Goal: Task Accomplishment & Management: Complete application form

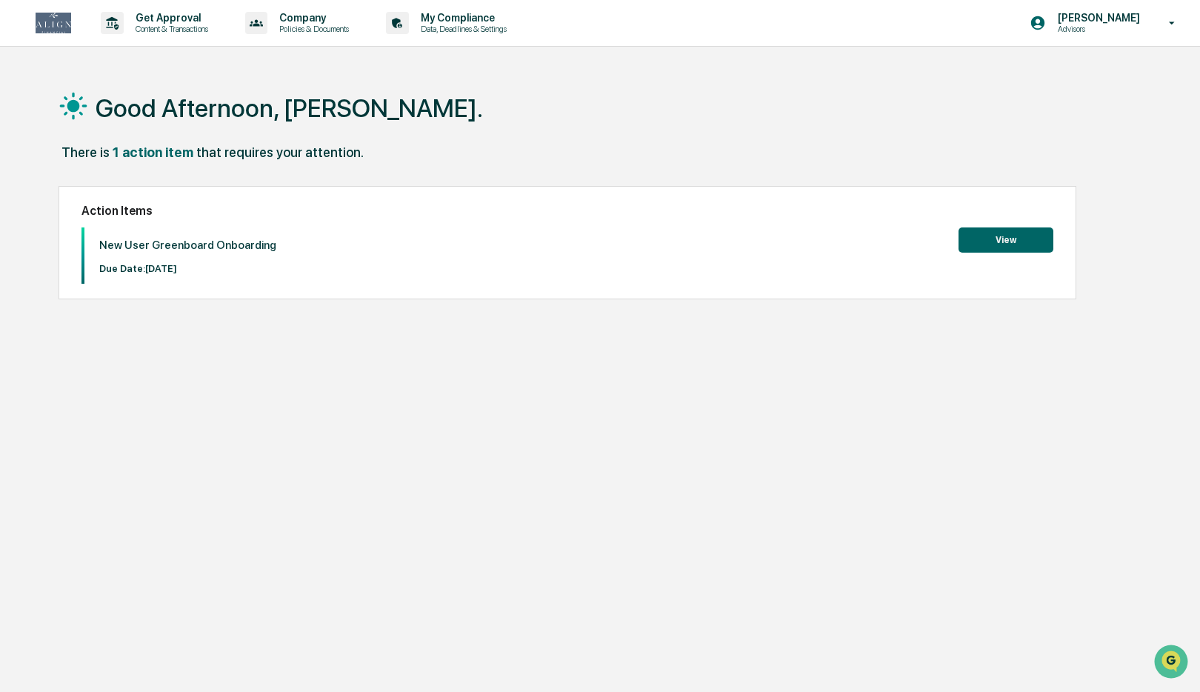
click at [1008, 245] on button "View" at bounding box center [1006, 239] width 95 height 25
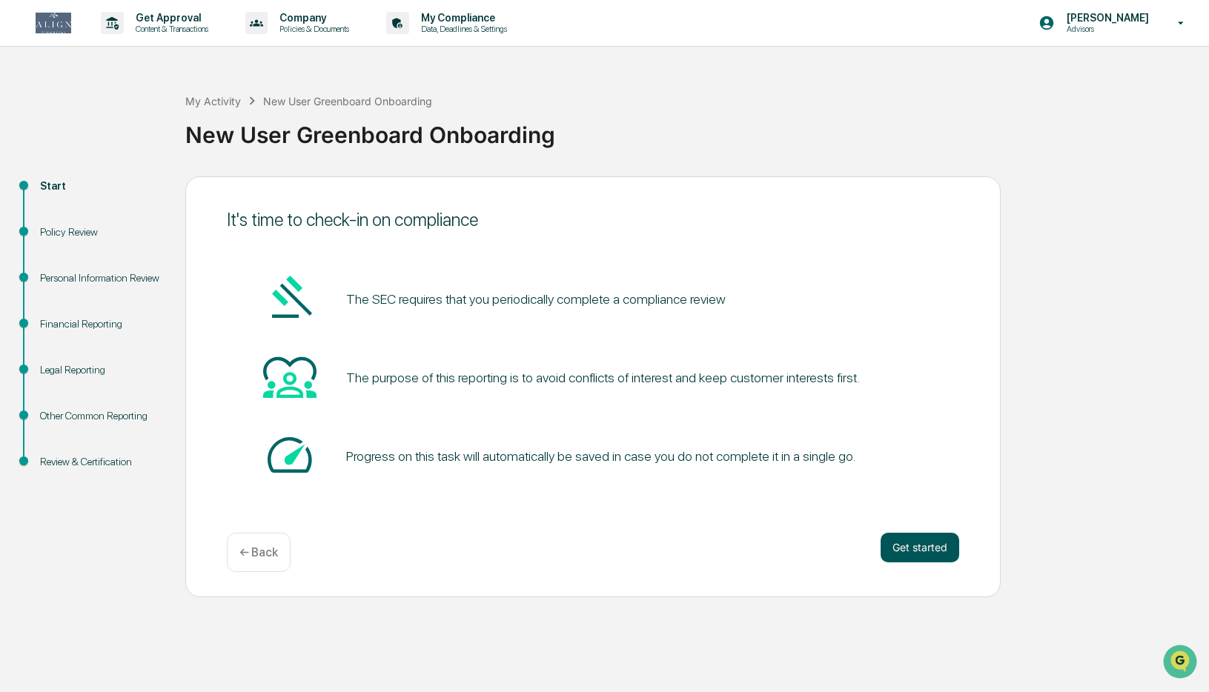
click at [920, 551] on button "Get started" at bounding box center [919, 548] width 79 height 30
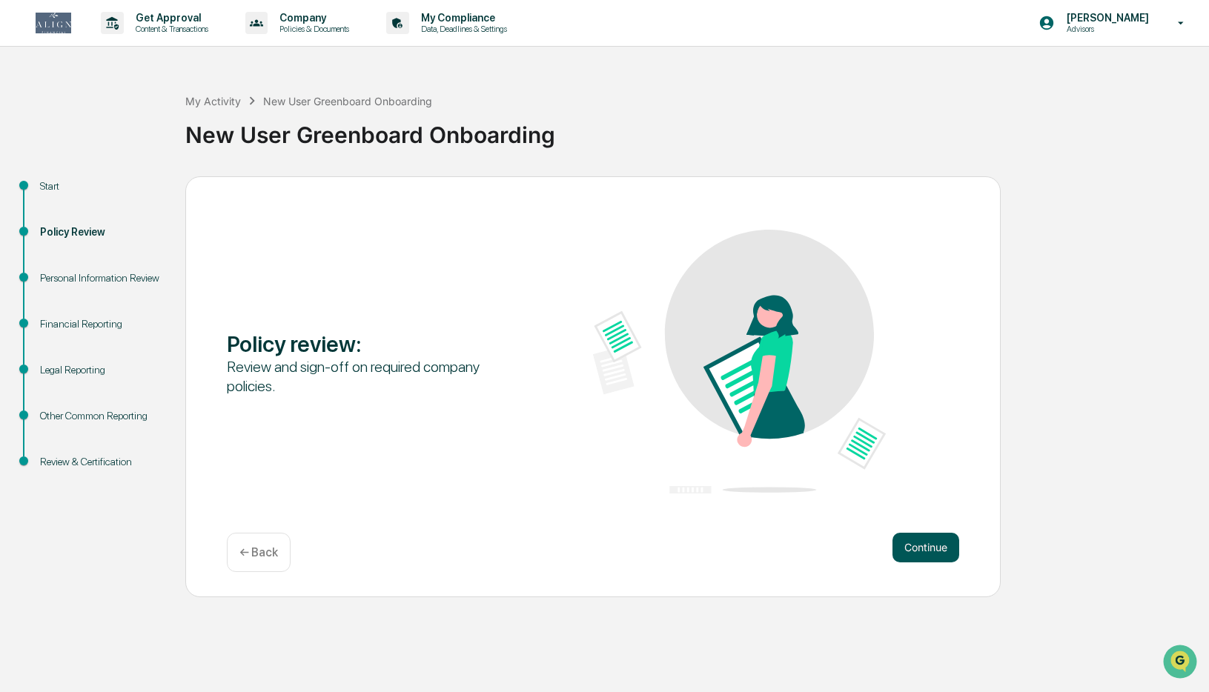
click at [917, 548] on button "Continue" at bounding box center [925, 548] width 67 height 30
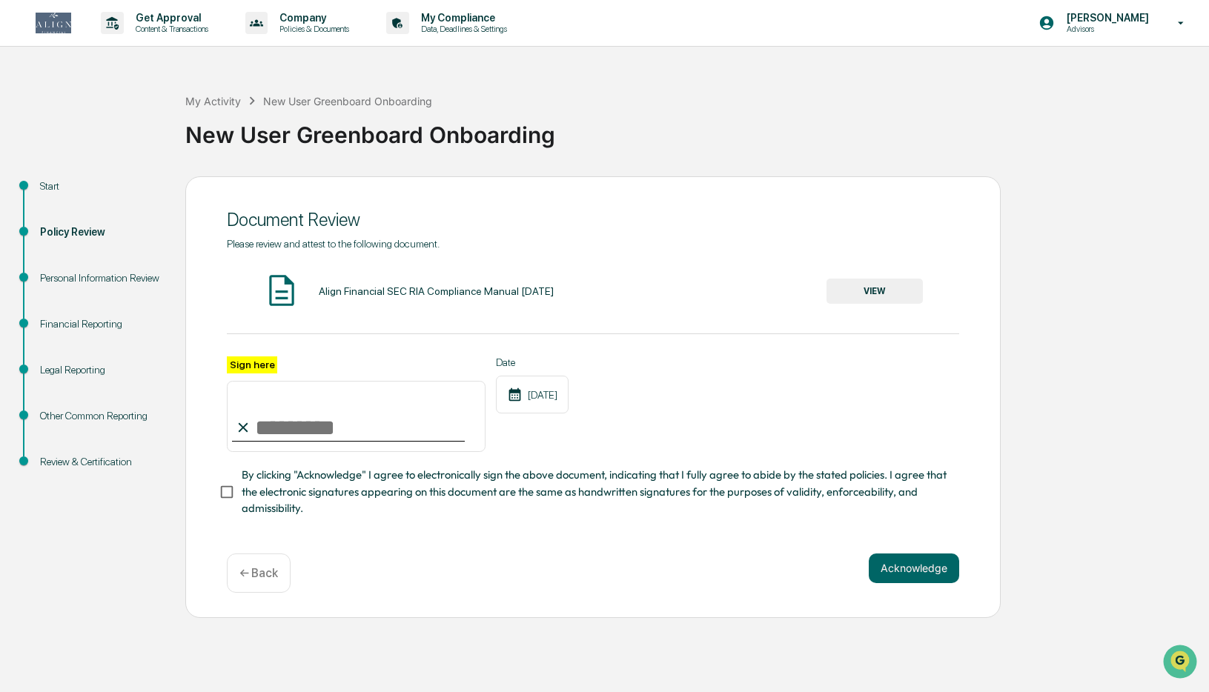
click at [441, 295] on div "Align Financial SEC RIA Compliance Manual May 2025" at bounding box center [436, 291] width 235 height 12
click at [874, 291] on button "VIEW" at bounding box center [874, 291] width 96 height 25
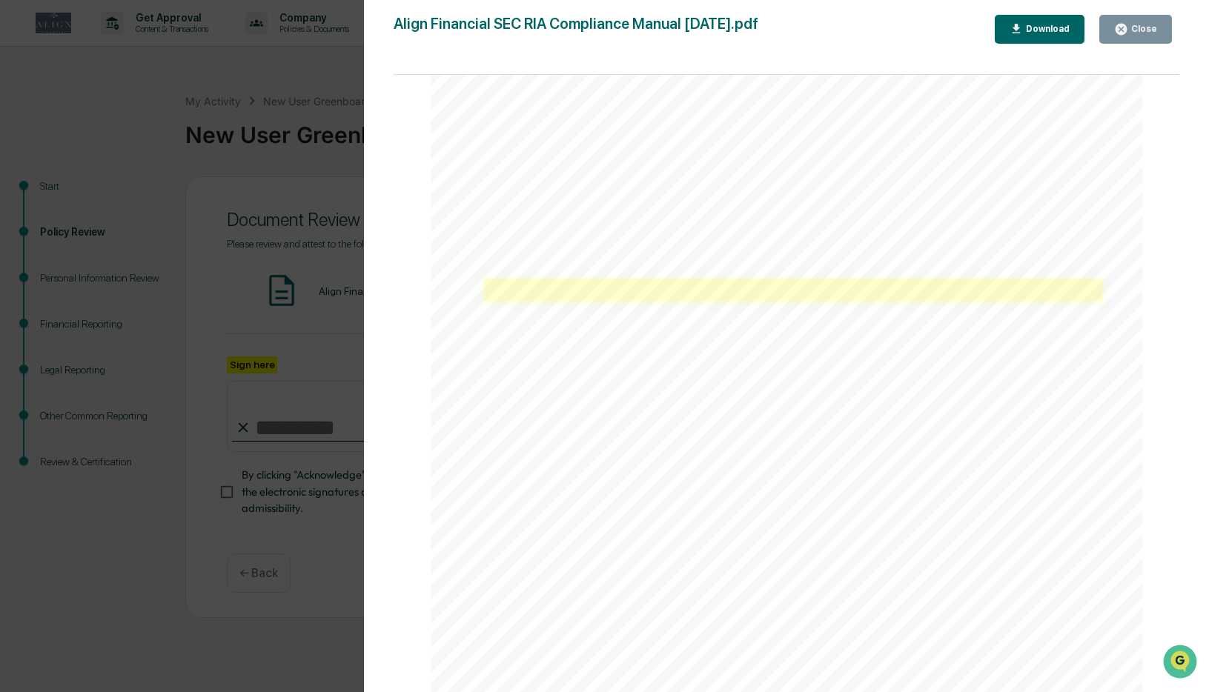
scroll to position [2004, 0]
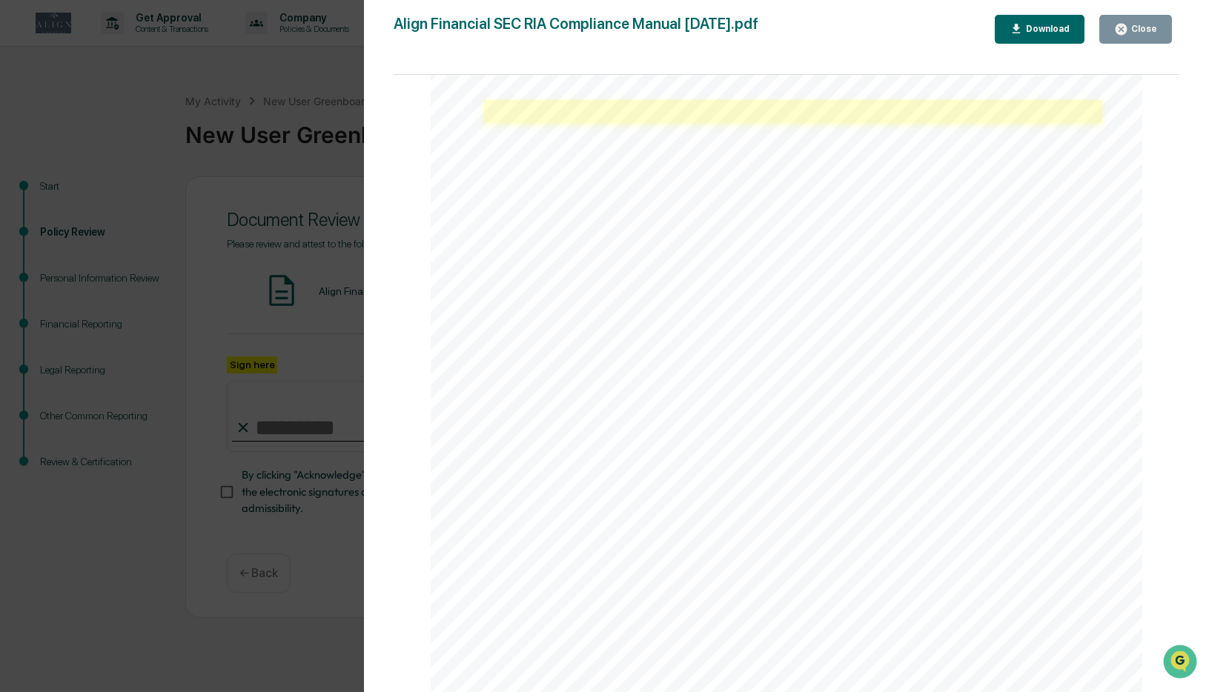
click at [634, 107] on link at bounding box center [793, 111] width 618 height 22
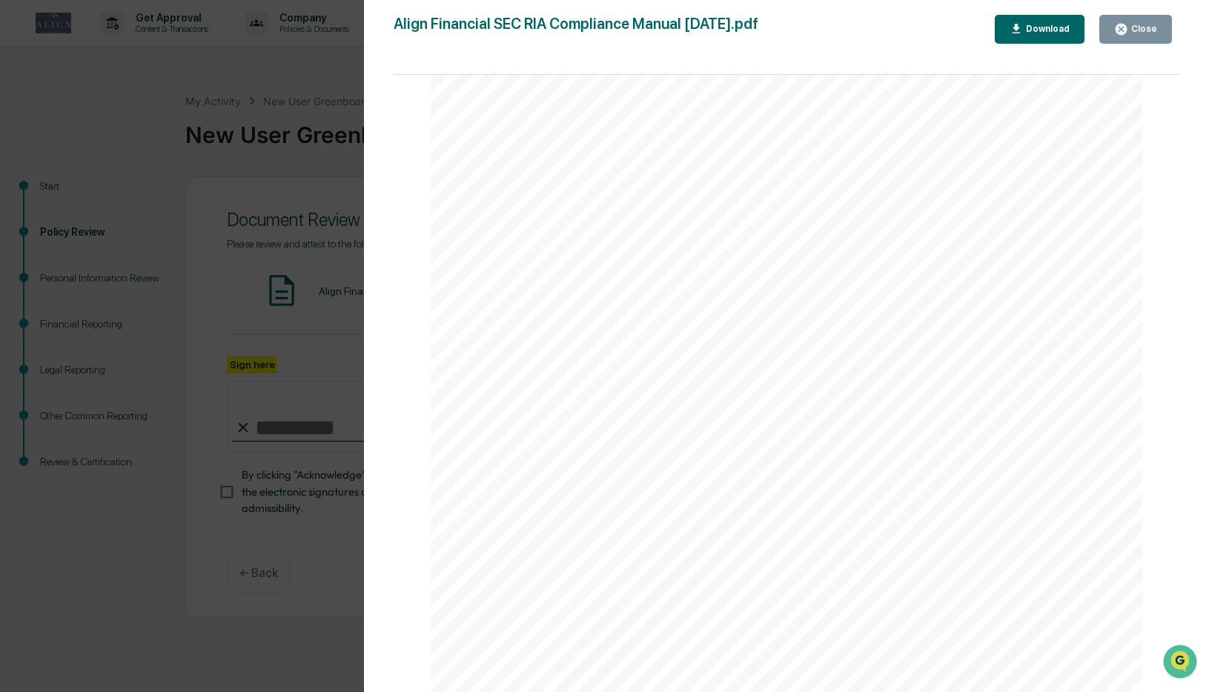
scroll to position [99949, 0]
click at [1042, 31] on div "Download" at bounding box center [1046, 29] width 47 height 10
drag, startPoint x: 1129, startPoint y: 35, endPoint x: 1121, endPoint y: 39, distance: 8.3
click at [1121, 39] on button "Close" at bounding box center [1135, 29] width 73 height 29
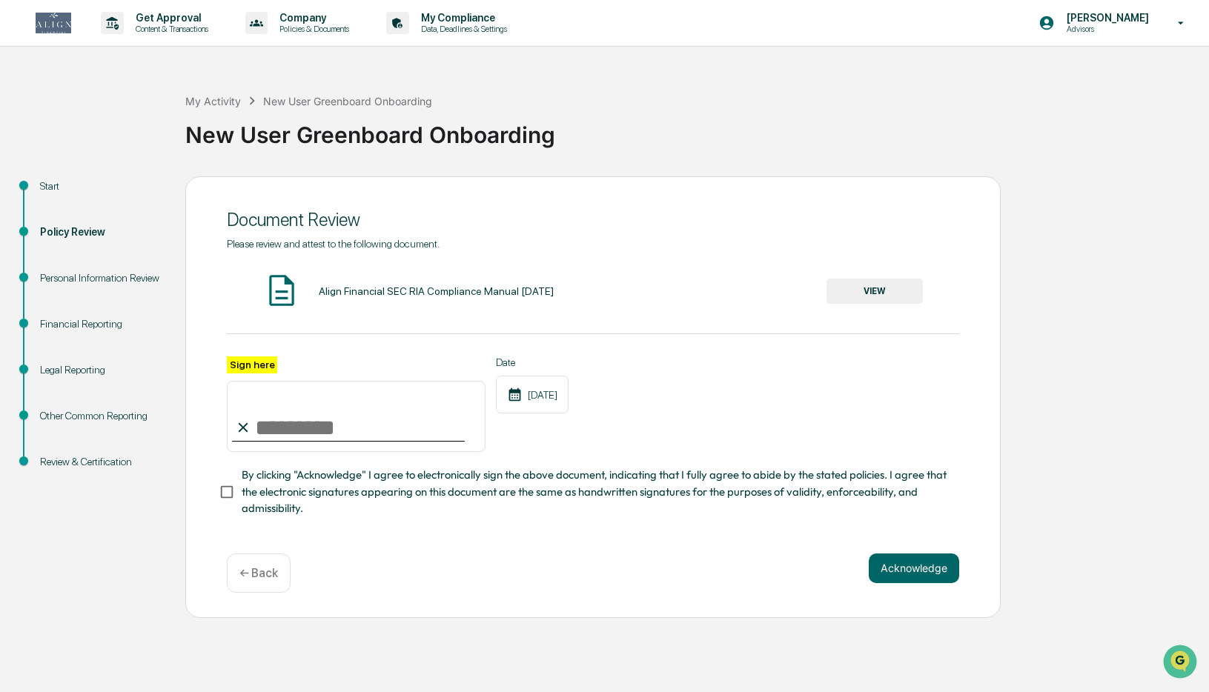
click at [272, 425] on input "Sign here" at bounding box center [356, 416] width 259 height 71
type input "**********"
click at [899, 568] on button "Acknowledge" at bounding box center [913, 569] width 90 height 30
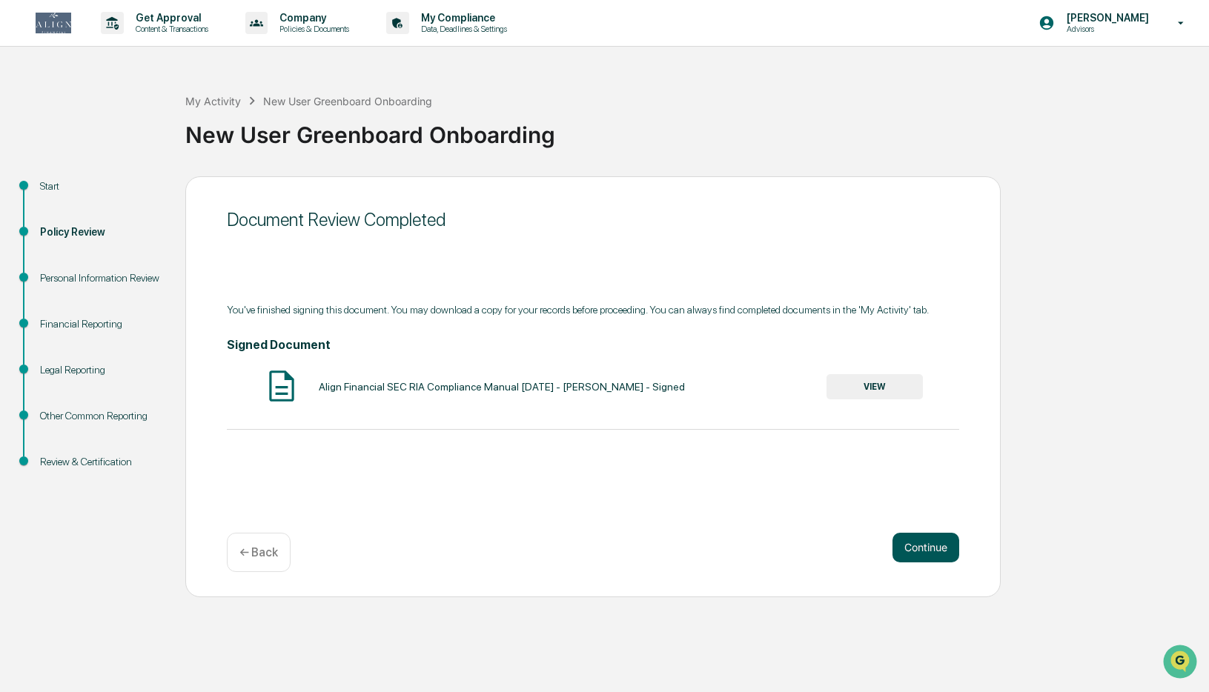
click at [927, 547] on button "Continue" at bounding box center [925, 548] width 67 height 30
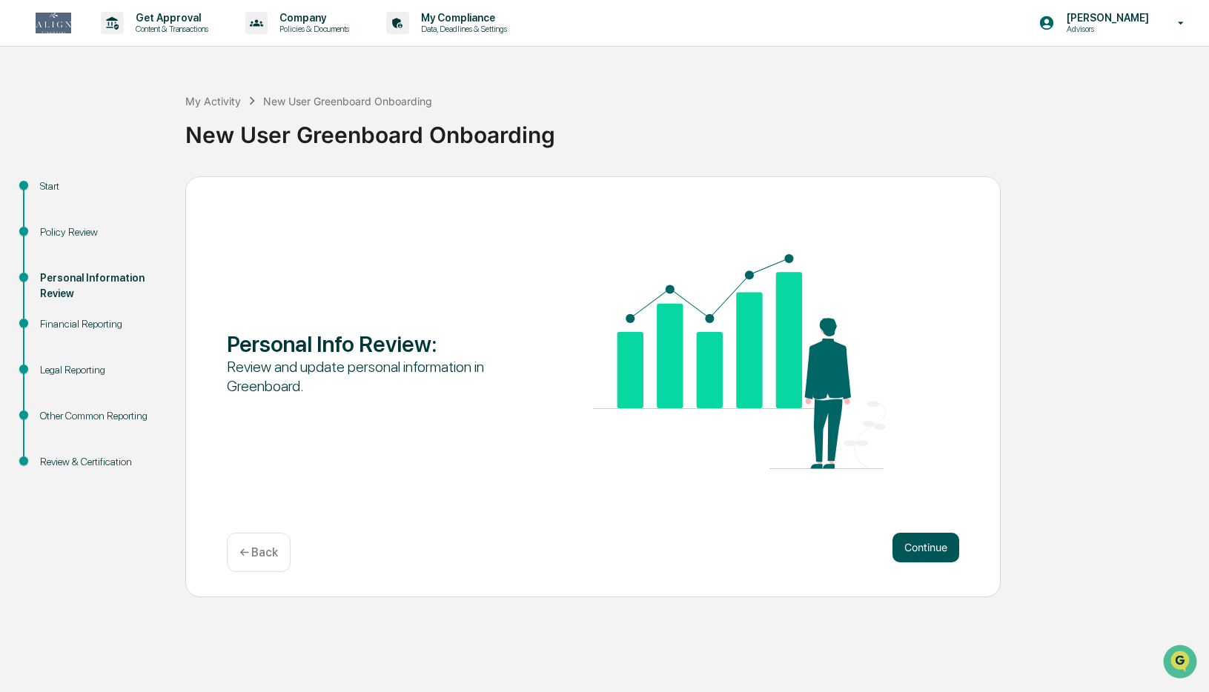
click at [920, 550] on button "Continue" at bounding box center [925, 548] width 67 height 30
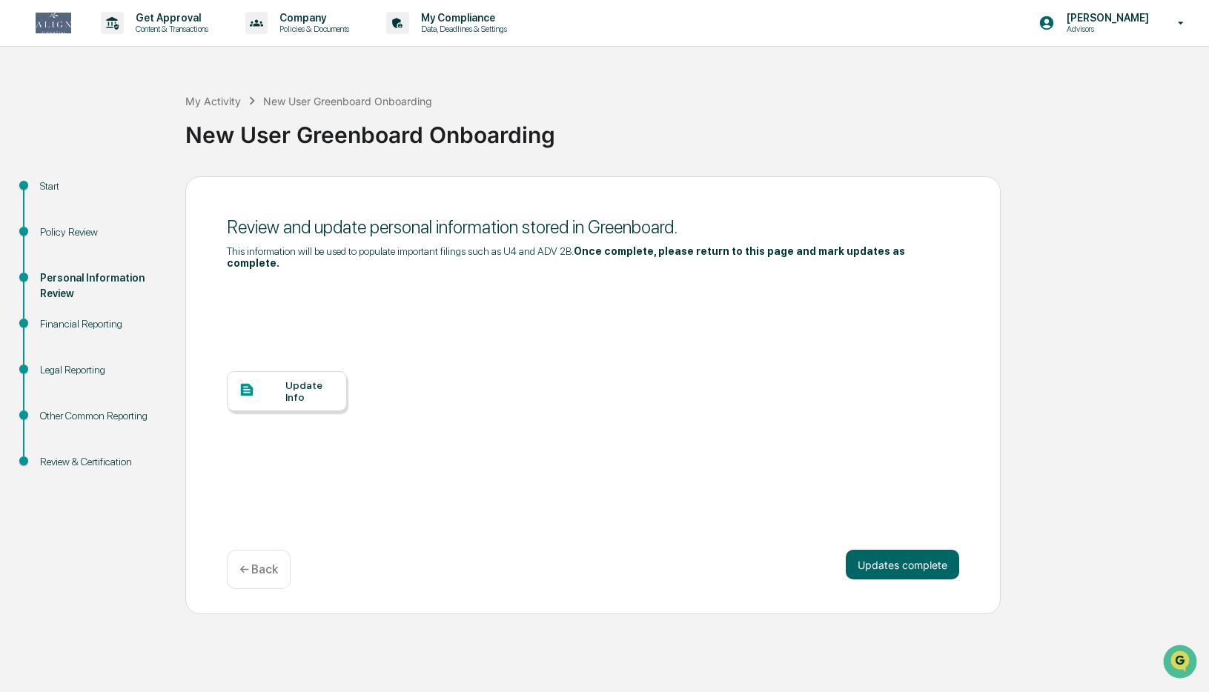
click at [269, 395] on div "Update Info" at bounding box center [287, 391] width 120 height 40
click at [307, 385] on div "Update Info" at bounding box center [310, 391] width 50 height 24
click at [295, 386] on div "Update Info" at bounding box center [310, 391] width 50 height 24
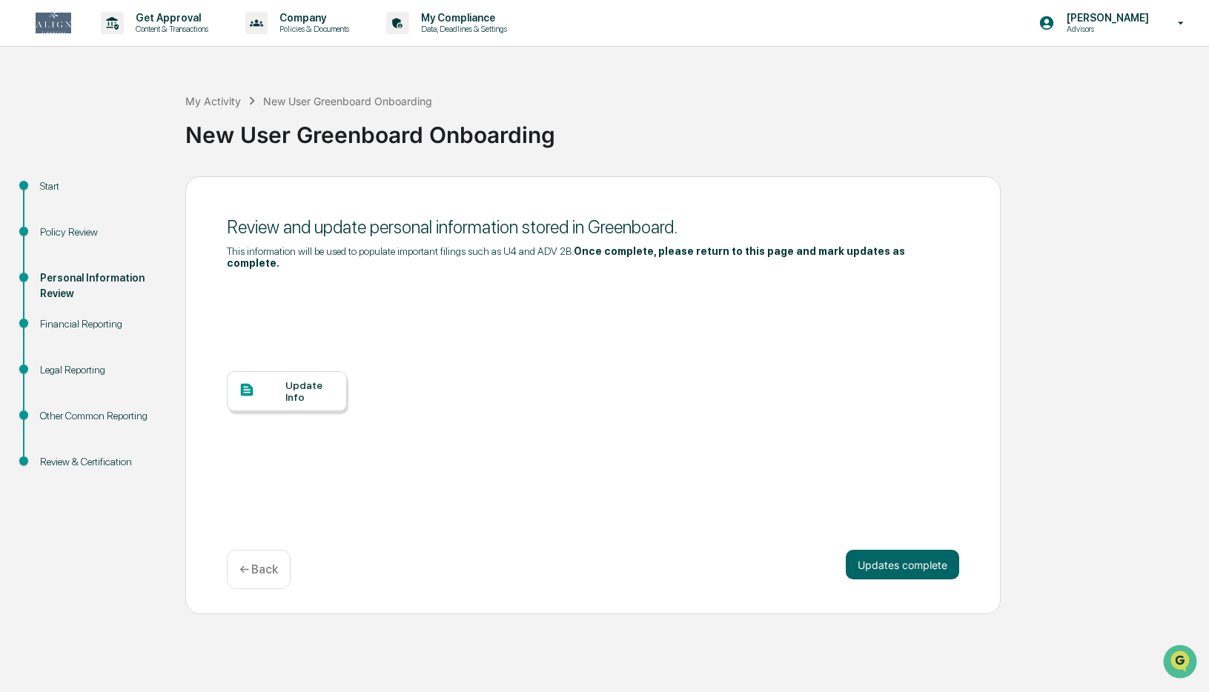
click at [304, 382] on div "Update Info" at bounding box center [310, 391] width 50 height 24
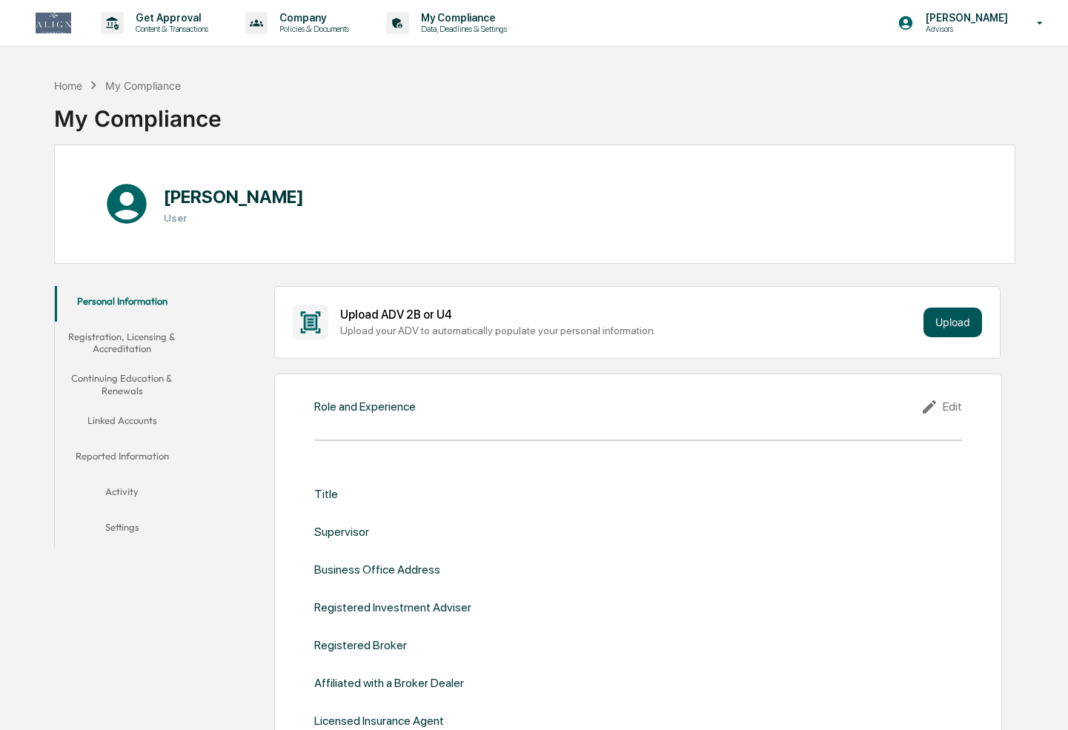
click at [963, 322] on button "Upload" at bounding box center [952, 323] width 59 height 30
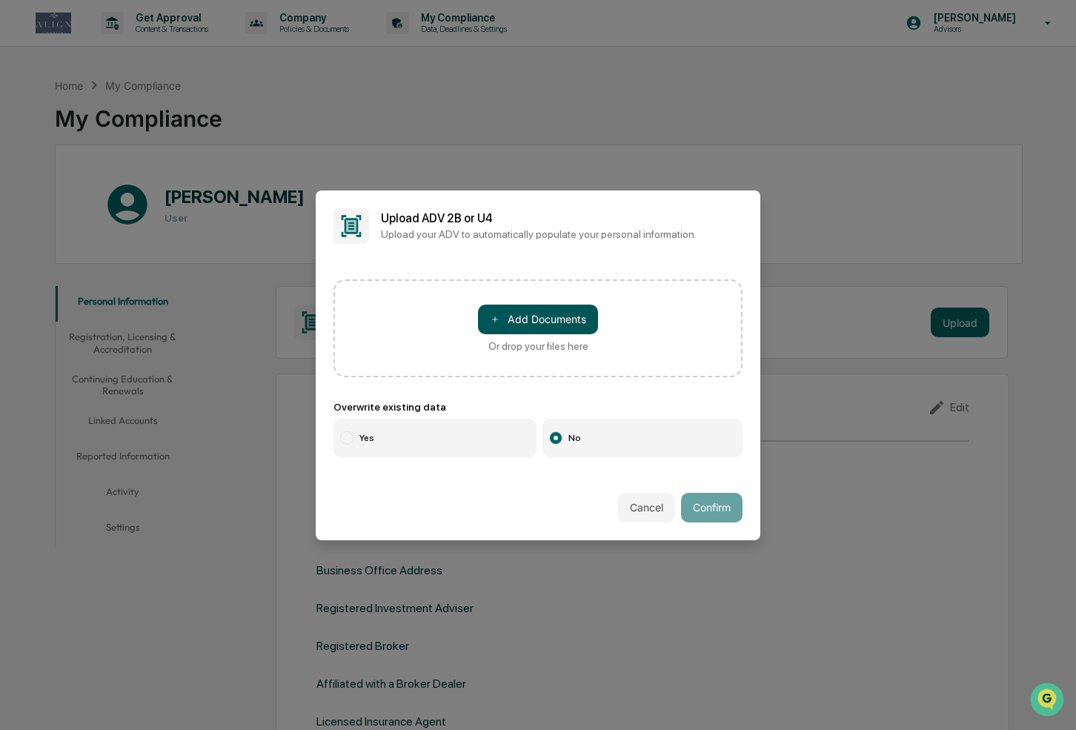
click at [539, 319] on button "＋ Add Documents" at bounding box center [538, 320] width 120 height 30
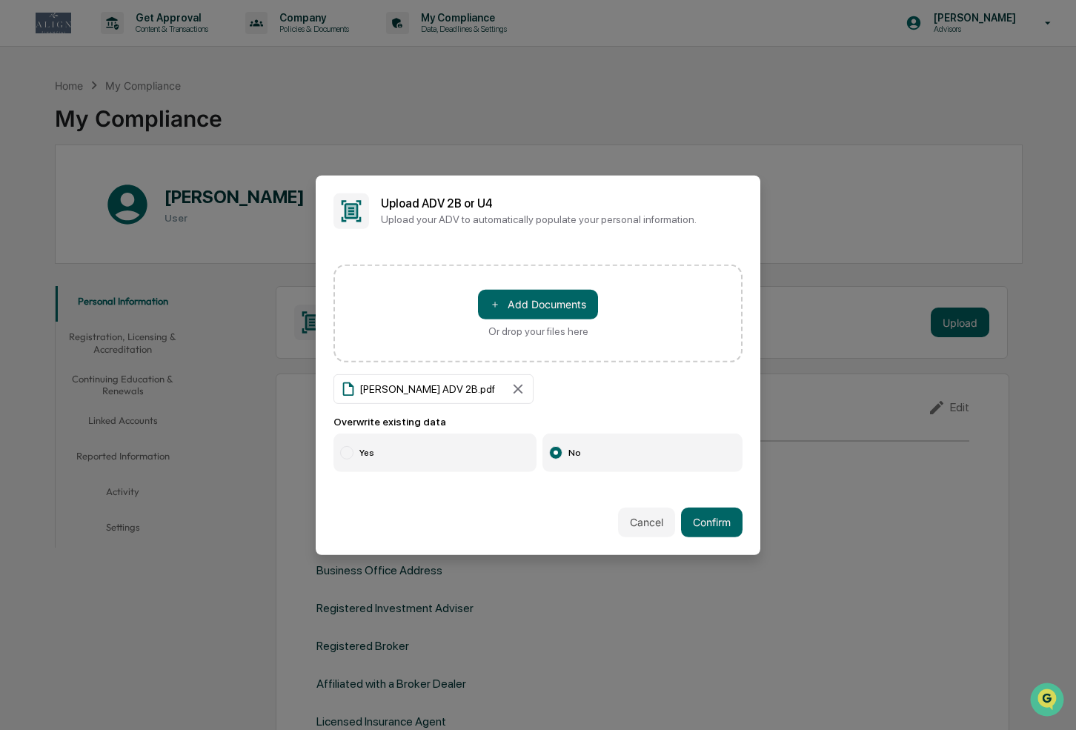
drag, startPoint x: 353, startPoint y: 449, endPoint x: 438, endPoint y: 506, distance: 102.5
click at [353, 450] on label "Yes" at bounding box center [434, 452] width 203 height 39
click at [697, 526] on button "Confirm" at bounding box center [712, 523] width 62 height 30
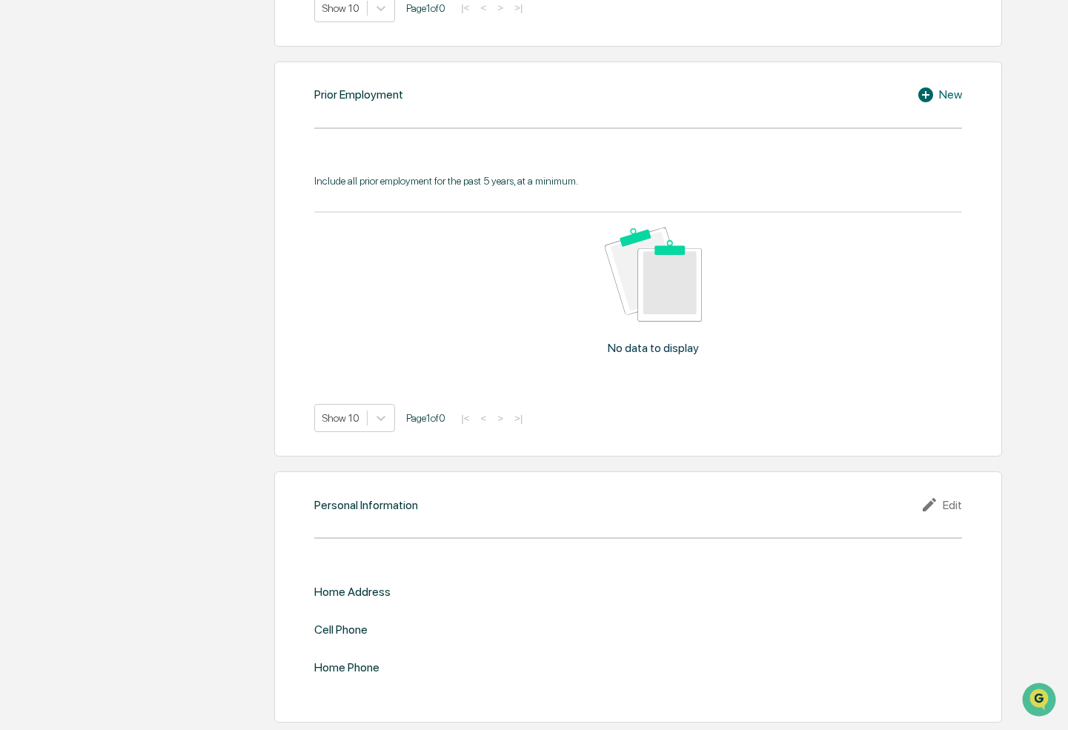
scroll to position [1209, 0]
